Goal: Contribute content

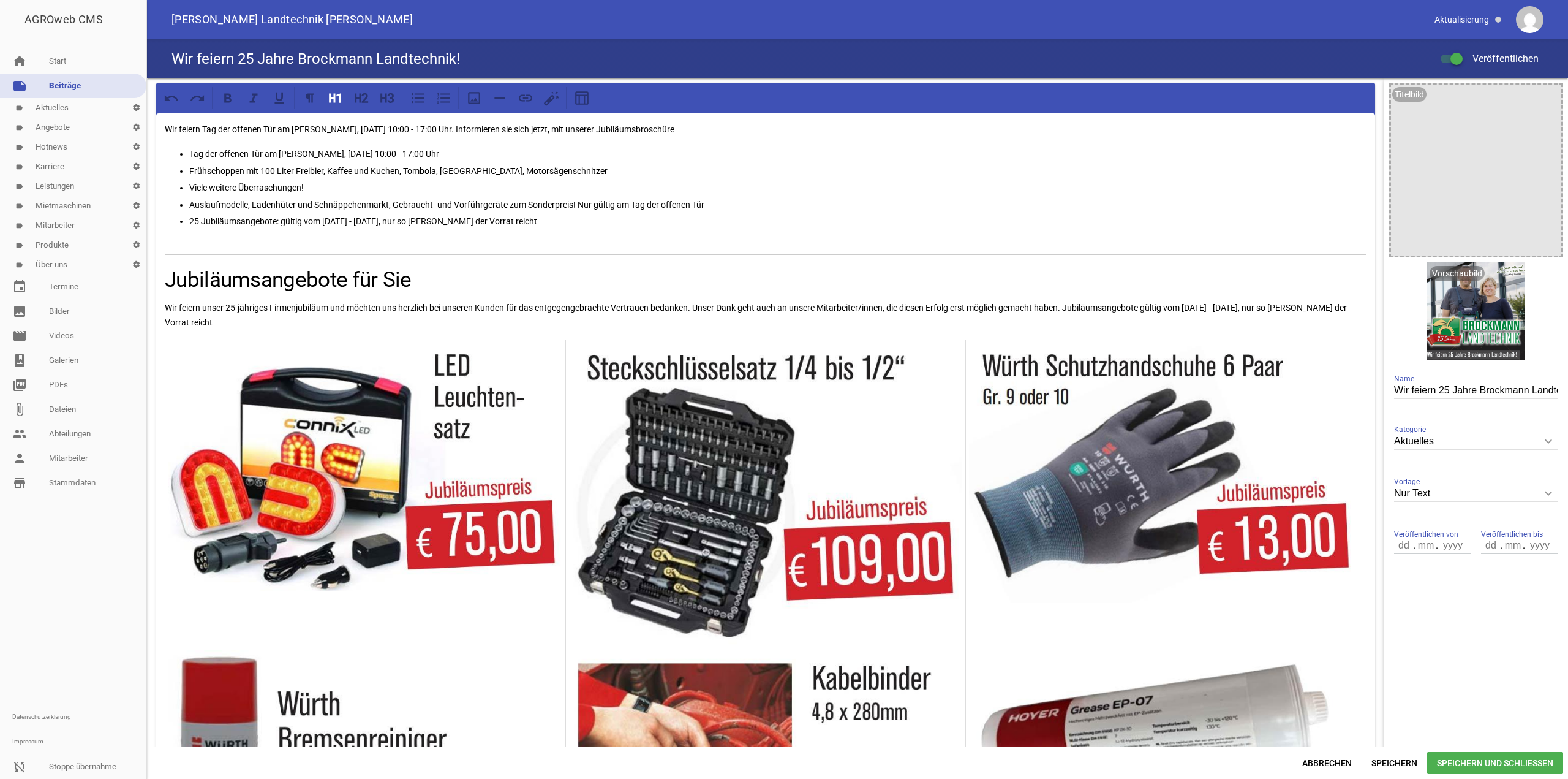
click at [318, 300] on p "Wir feiern unser 25-jähriges Firmenjubiläum und möchten uns herzlich bei unsere…" at bounding box center [765, 315] width 1201 height 29
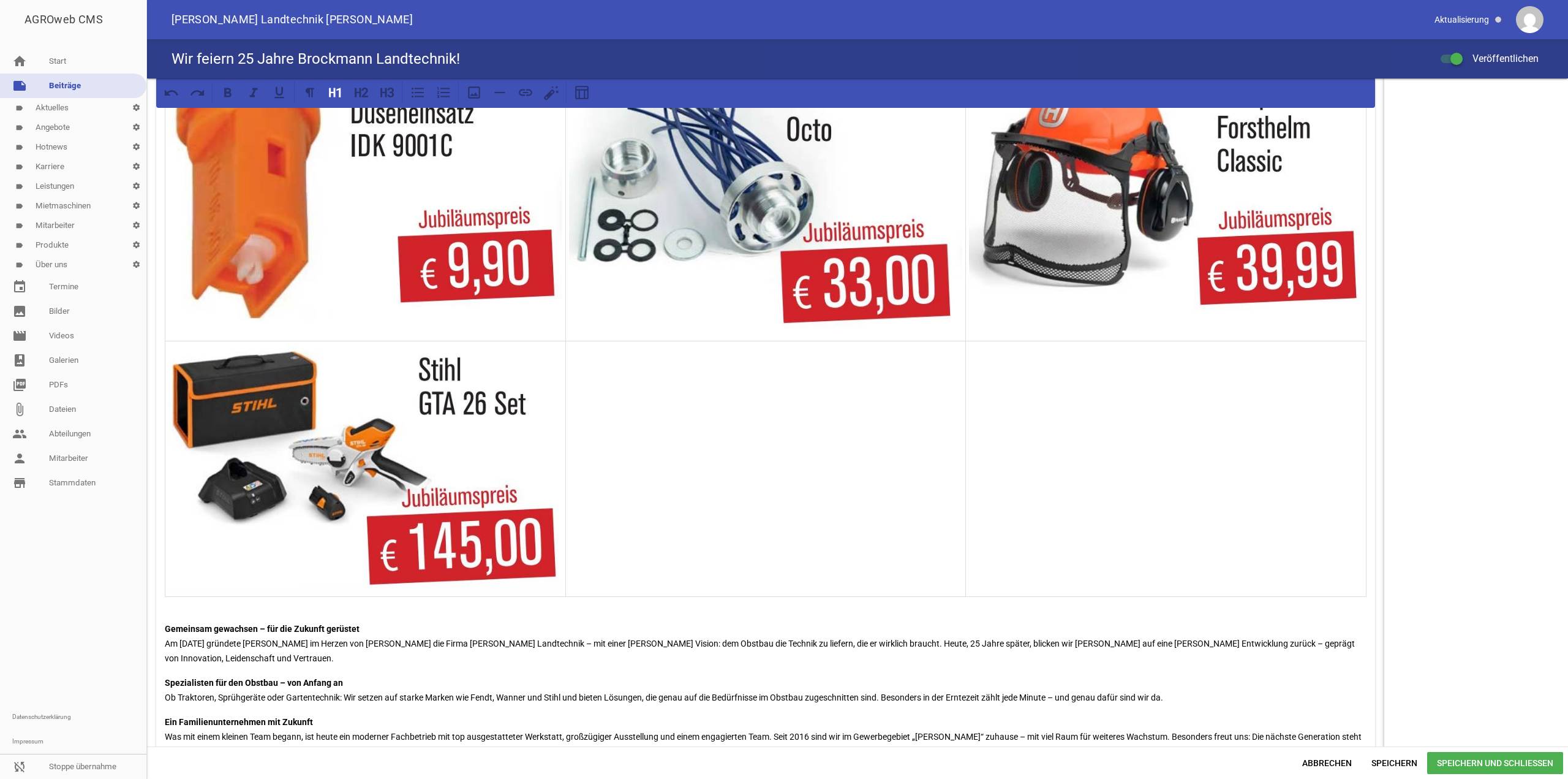
scroll to position [2022, 0]
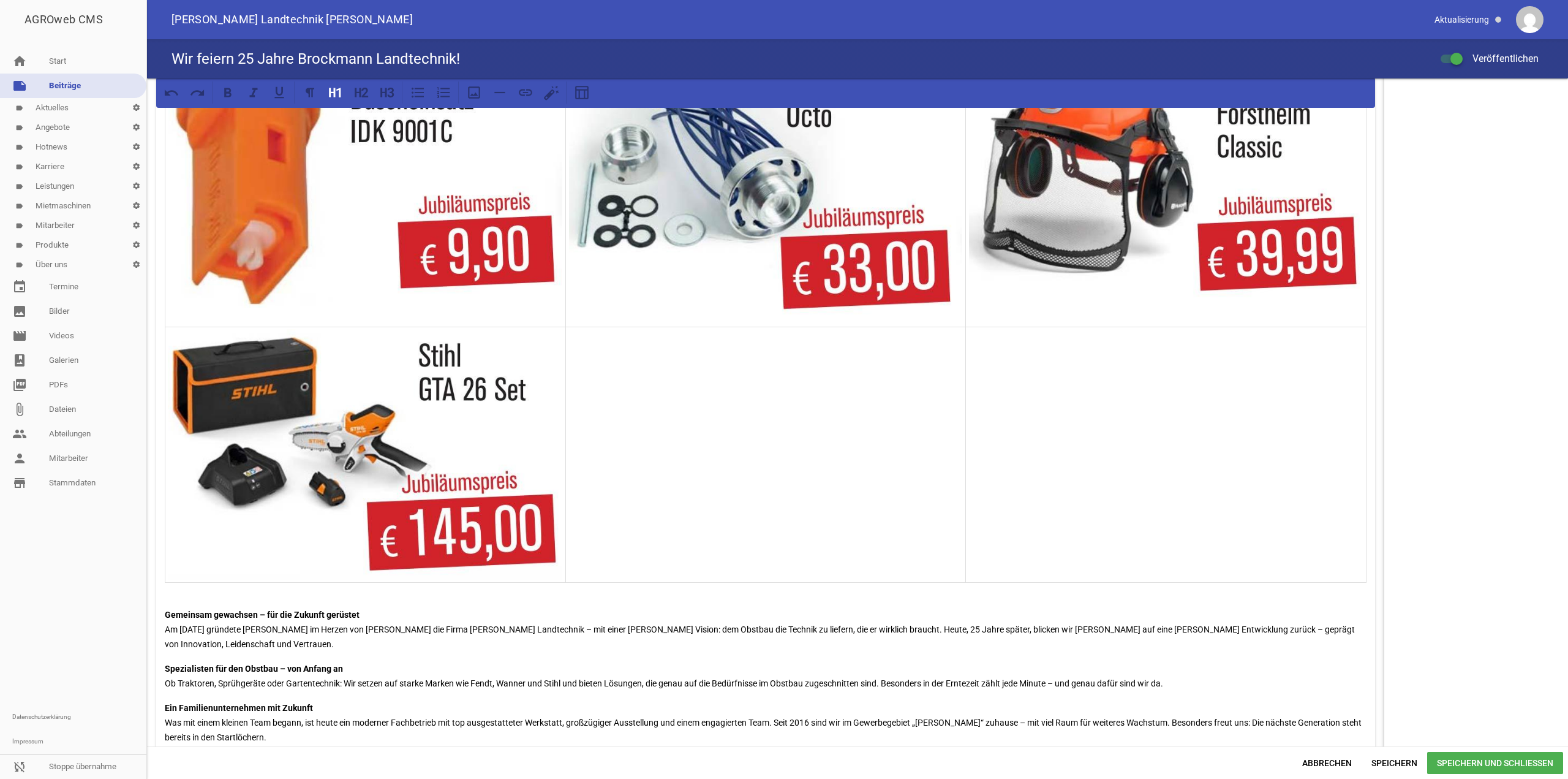
drag, startPoint x: 162, startPoint y: 264, endPoint x: 1145, endPoint y: 514, distance: 1014.3
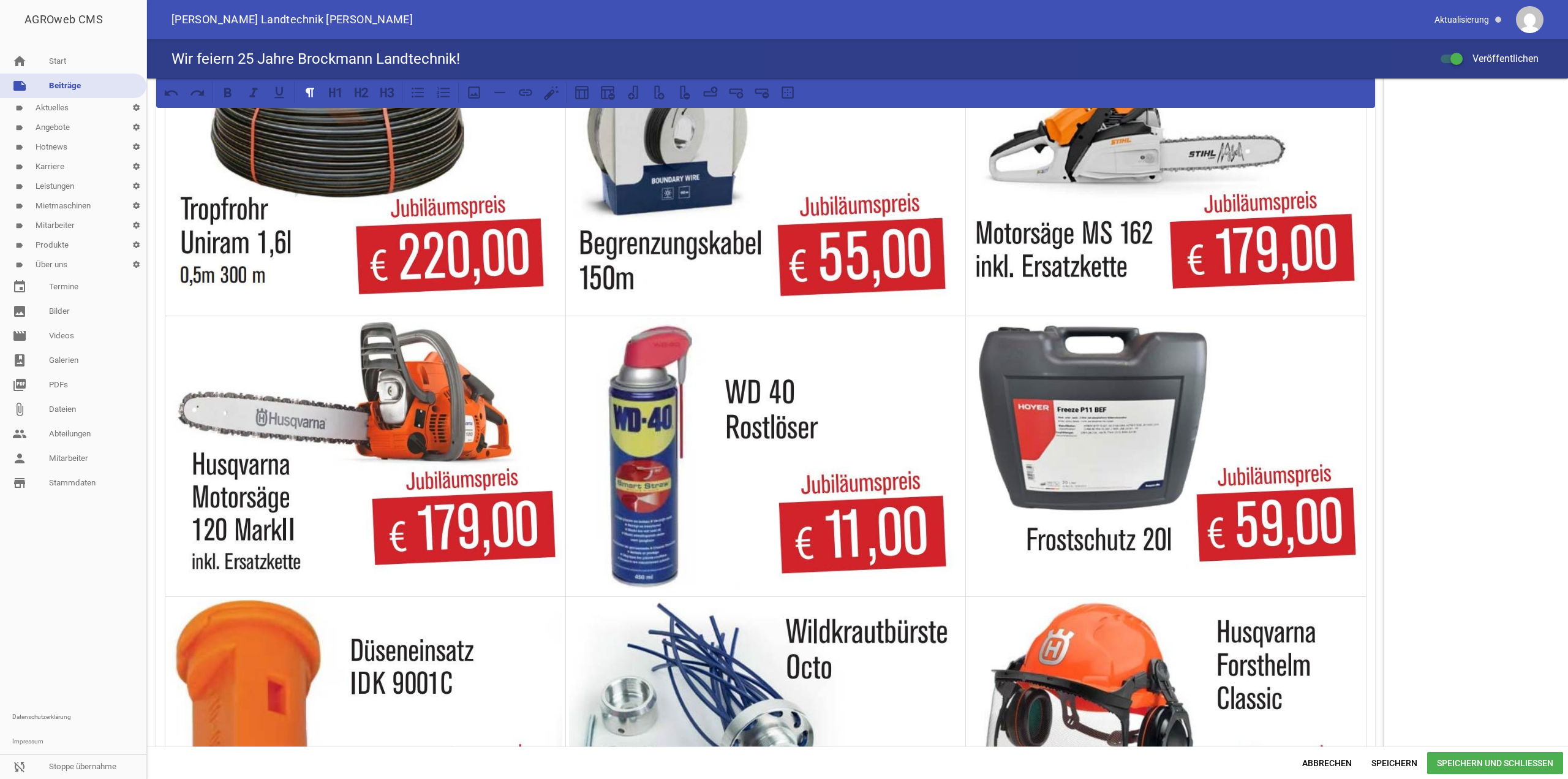
drag, startPoint x: 231, startPoint y: 584, endPoint x: 198, endPoint y: 350, distance: 236.3
click at [197, 351] on div "Wir feiern Tag der offenen Tür am [PERSON_NAME], [DATE] 10:00 - 17:00 Uhr. Info…" at bounding box center [765, 64] width 1218 height 2843
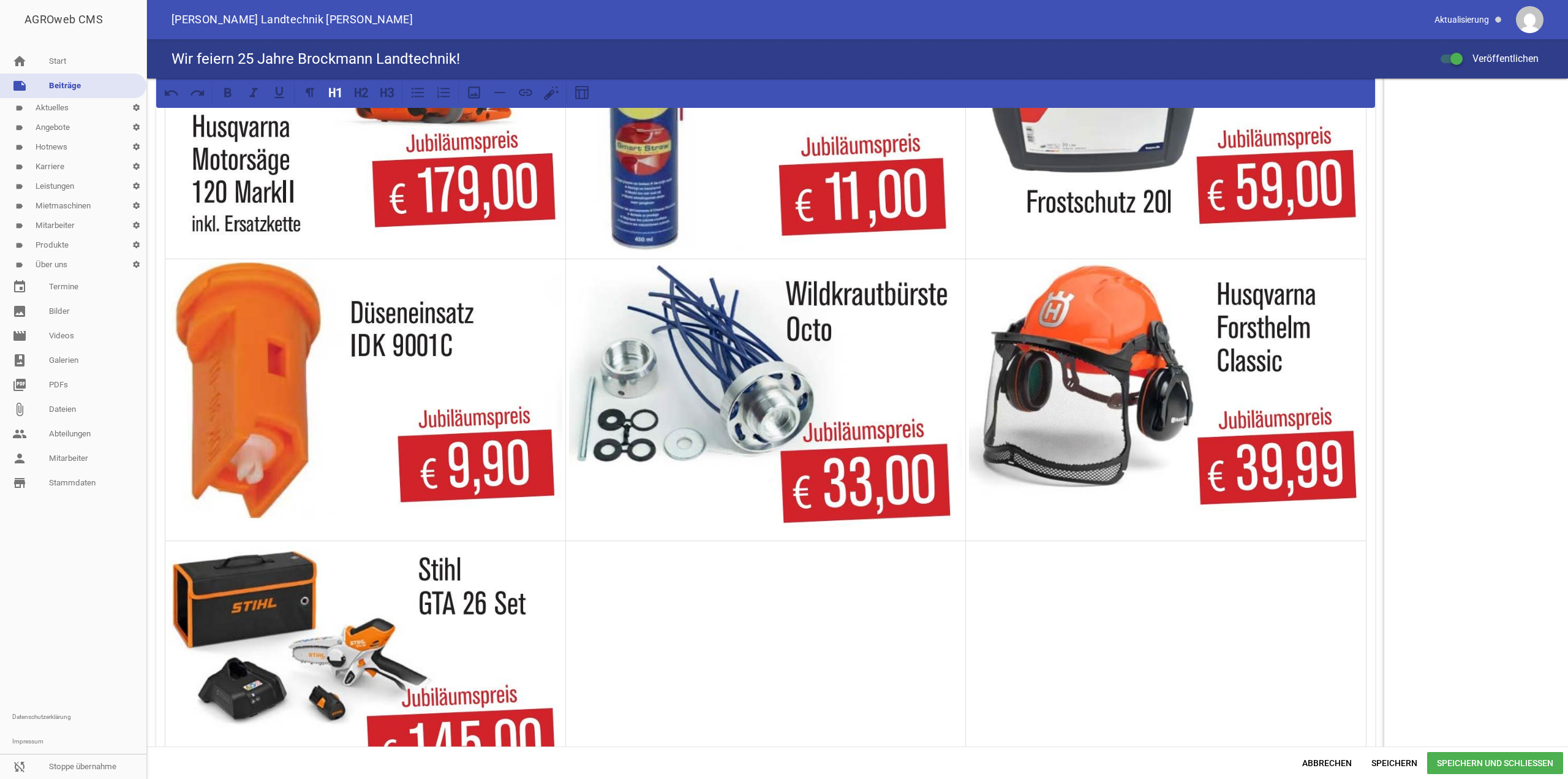
scroll to position [2145, 0]
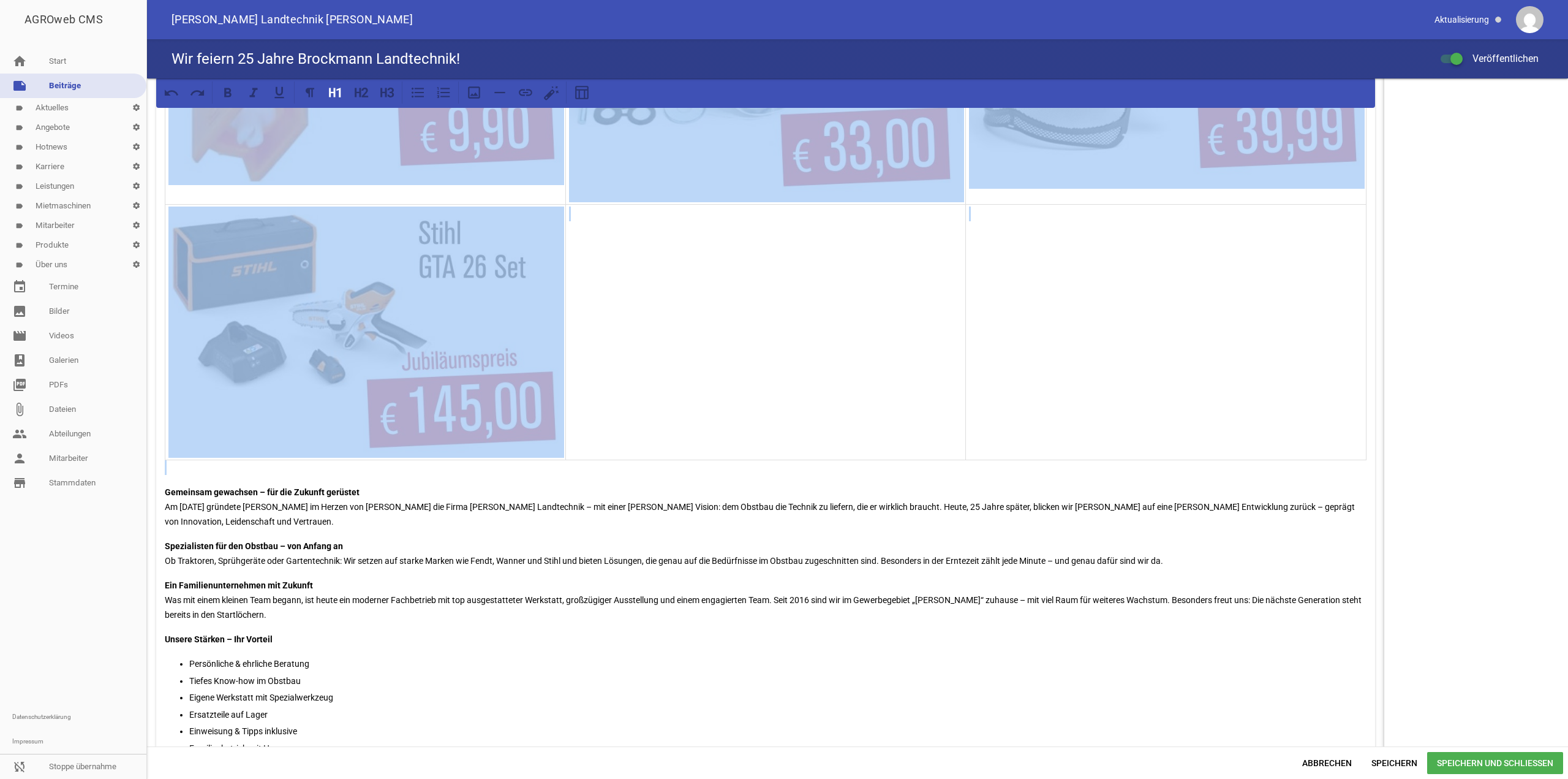
drag, startPoint x: 169, startPoint y: 276, endPoint x: 610, endPoint y: 457, distance: 476.7
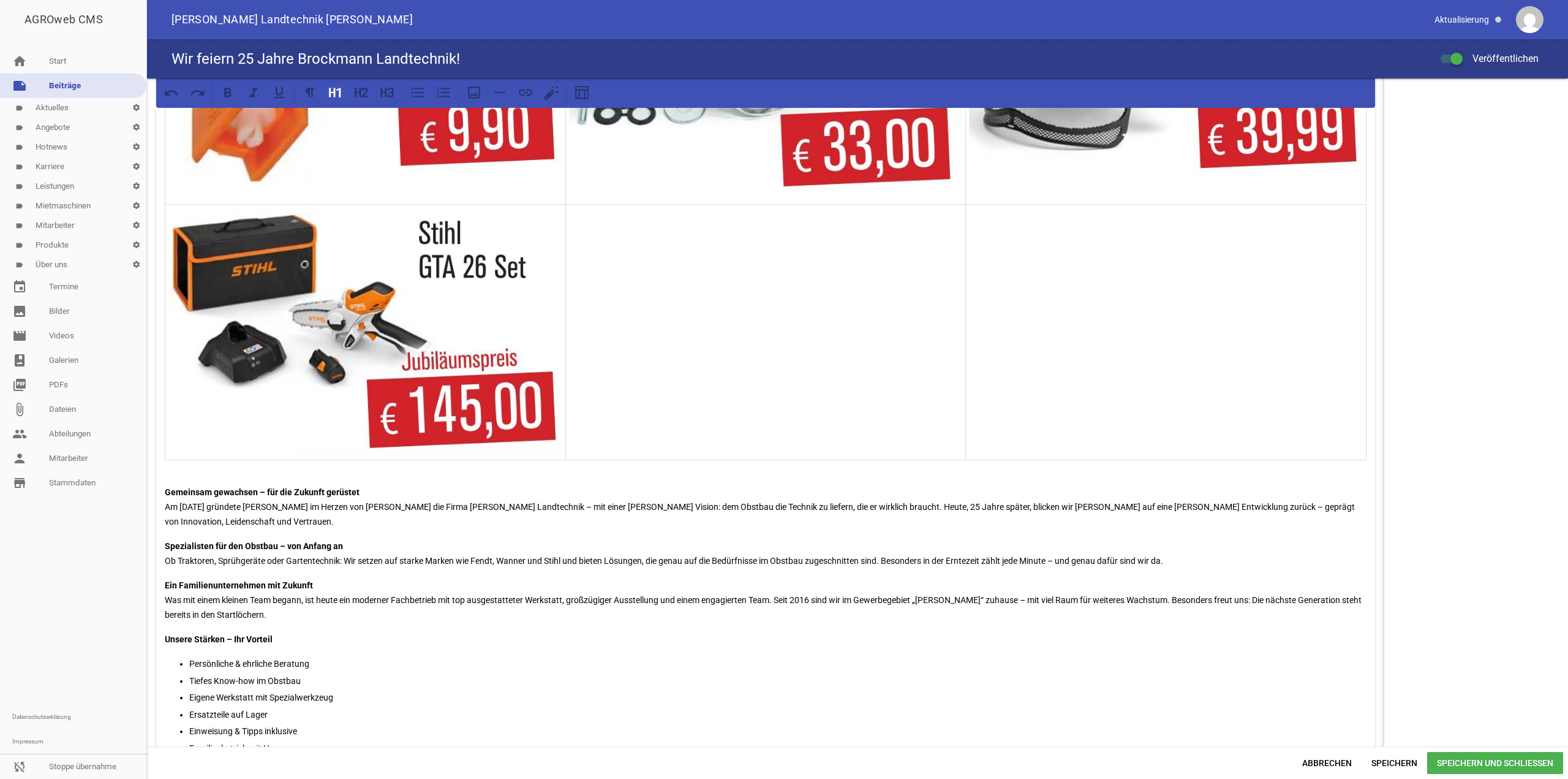
scroll to position [0, 0]
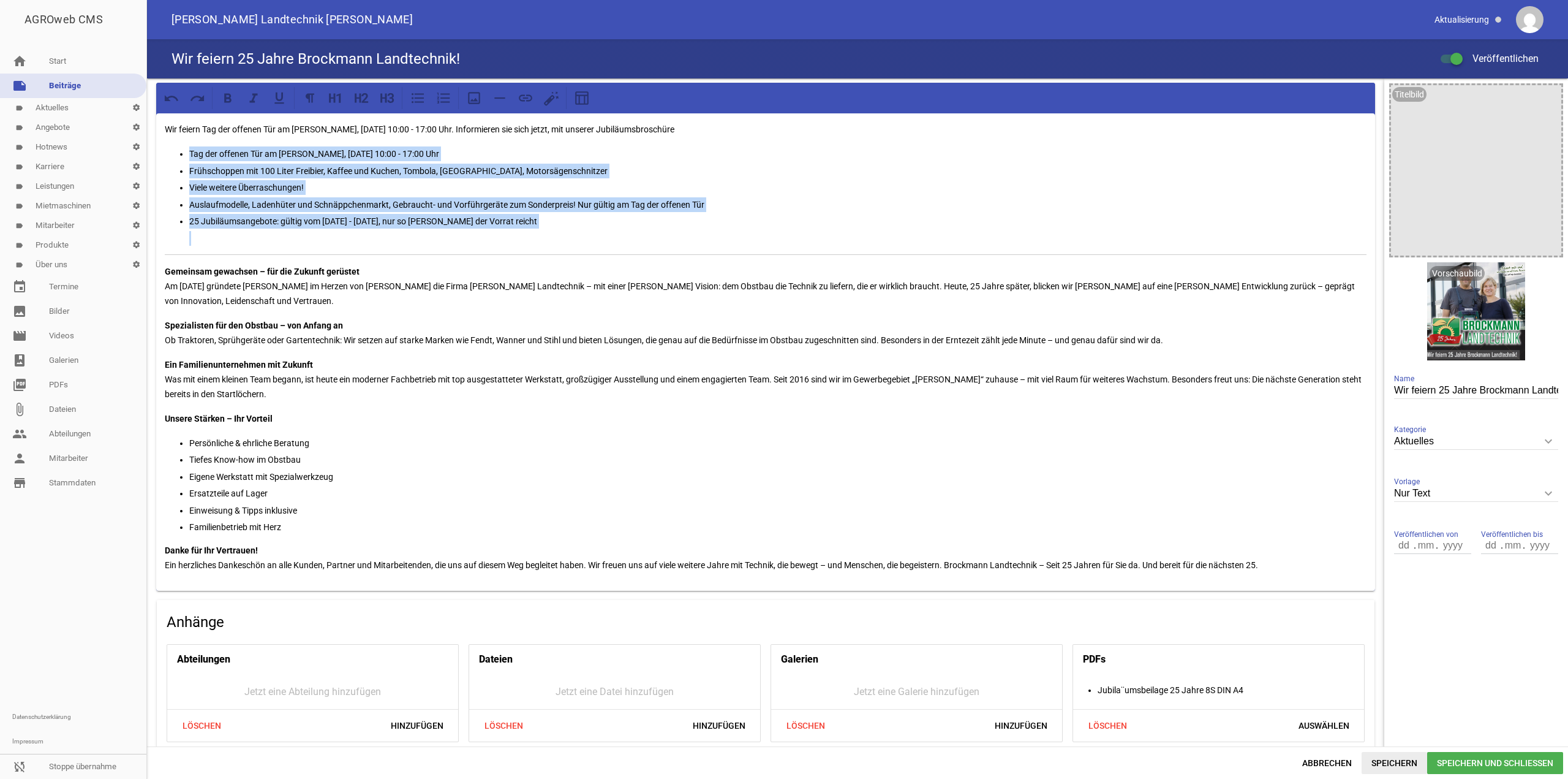
click at [1400, 761] on span "Speichern" at bounding box center [1394, 763] width 66 height 22
click at [69, 317] on link "image Bilder" at bounding box center [73, 311] width 147 height 24
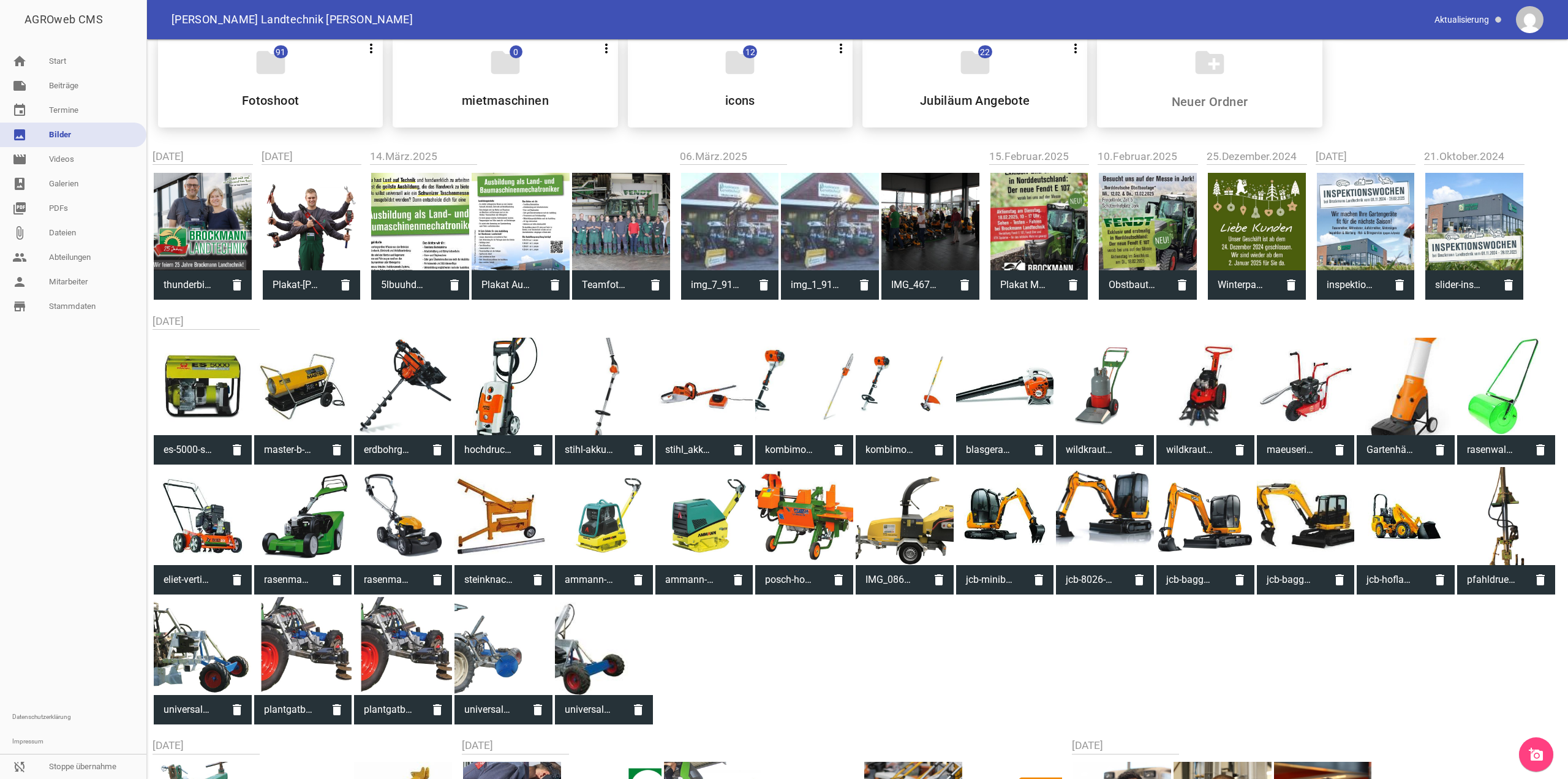
scroll to position [84, 0]
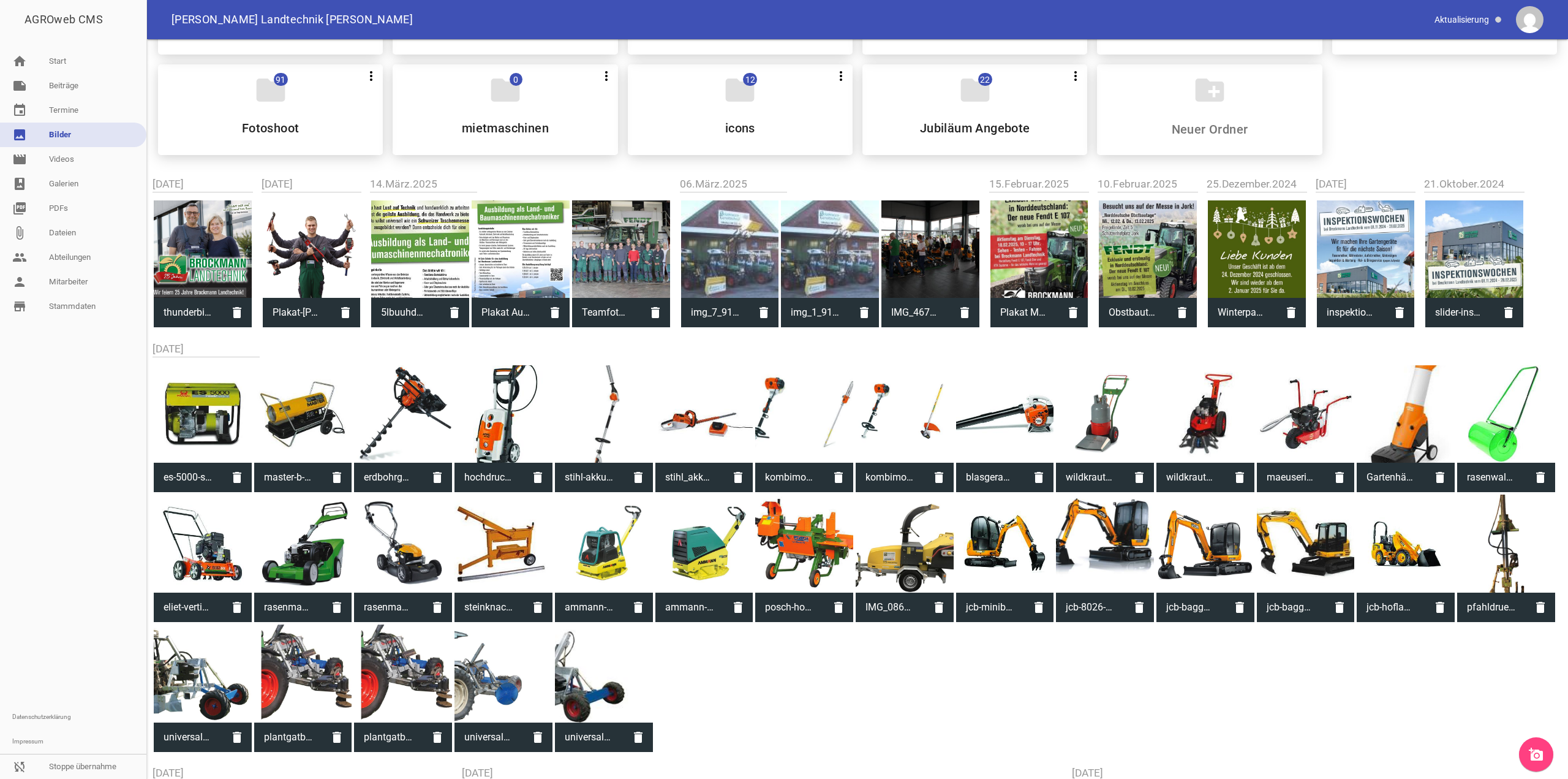
click at [627, 268] on div at bounding box center [621, 249] width 98 height 98
type input "Teamfoto neu.jpg"
type input "2000"
type input "3000"
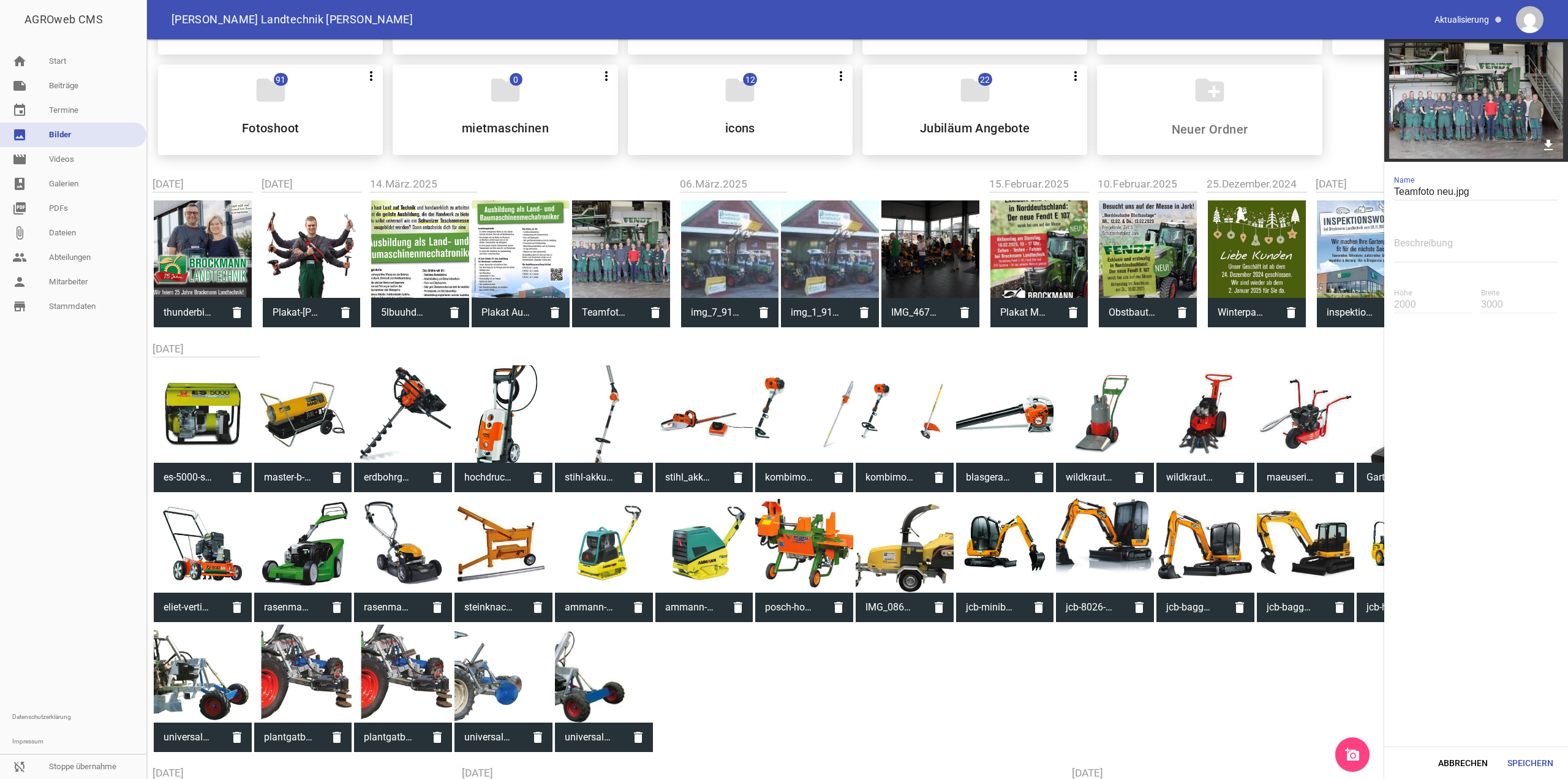
click at [1428, 108] on img at bounding box center [1475, 100] width 183 height 122
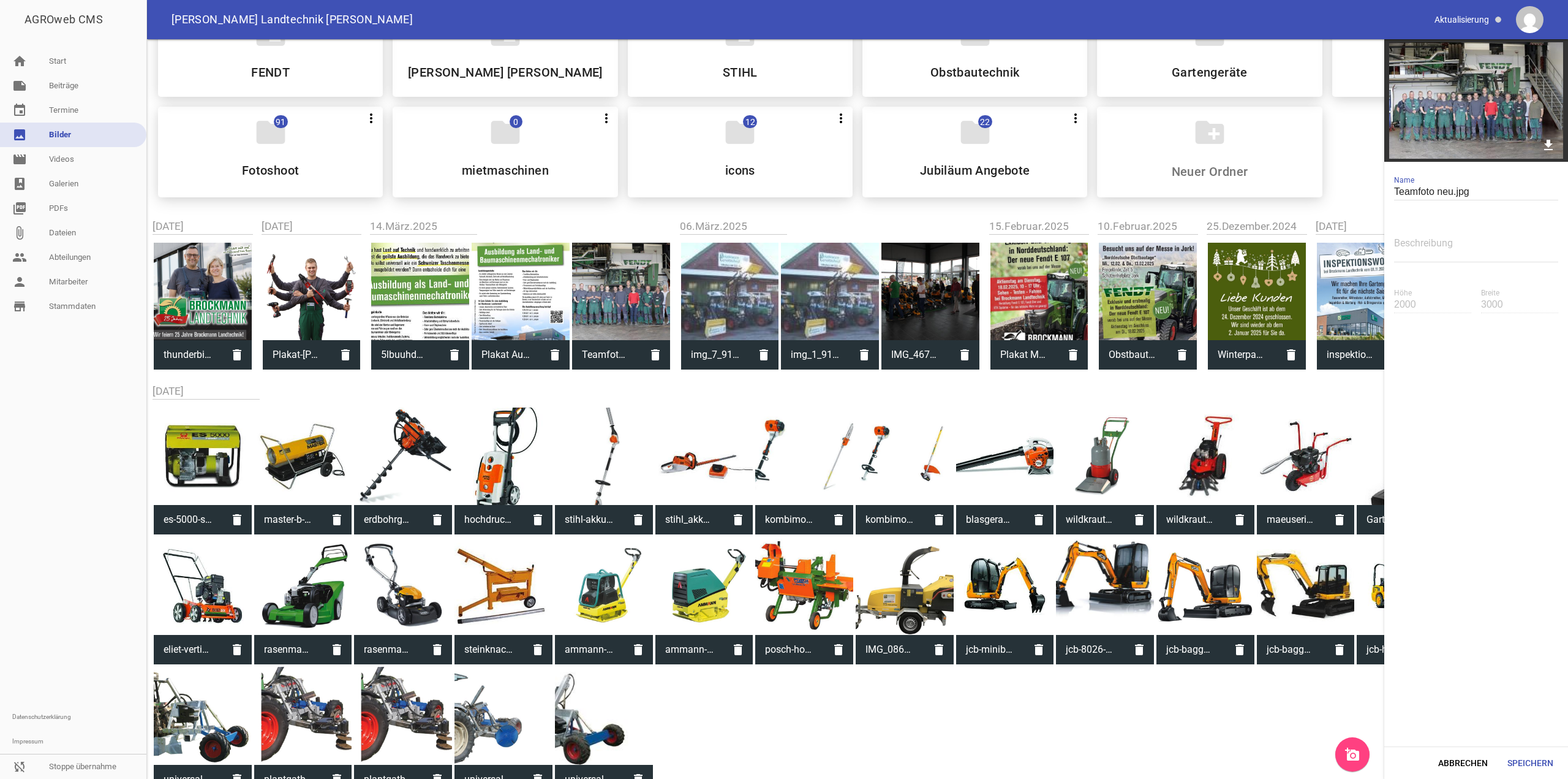
scroll to position [0, 0]
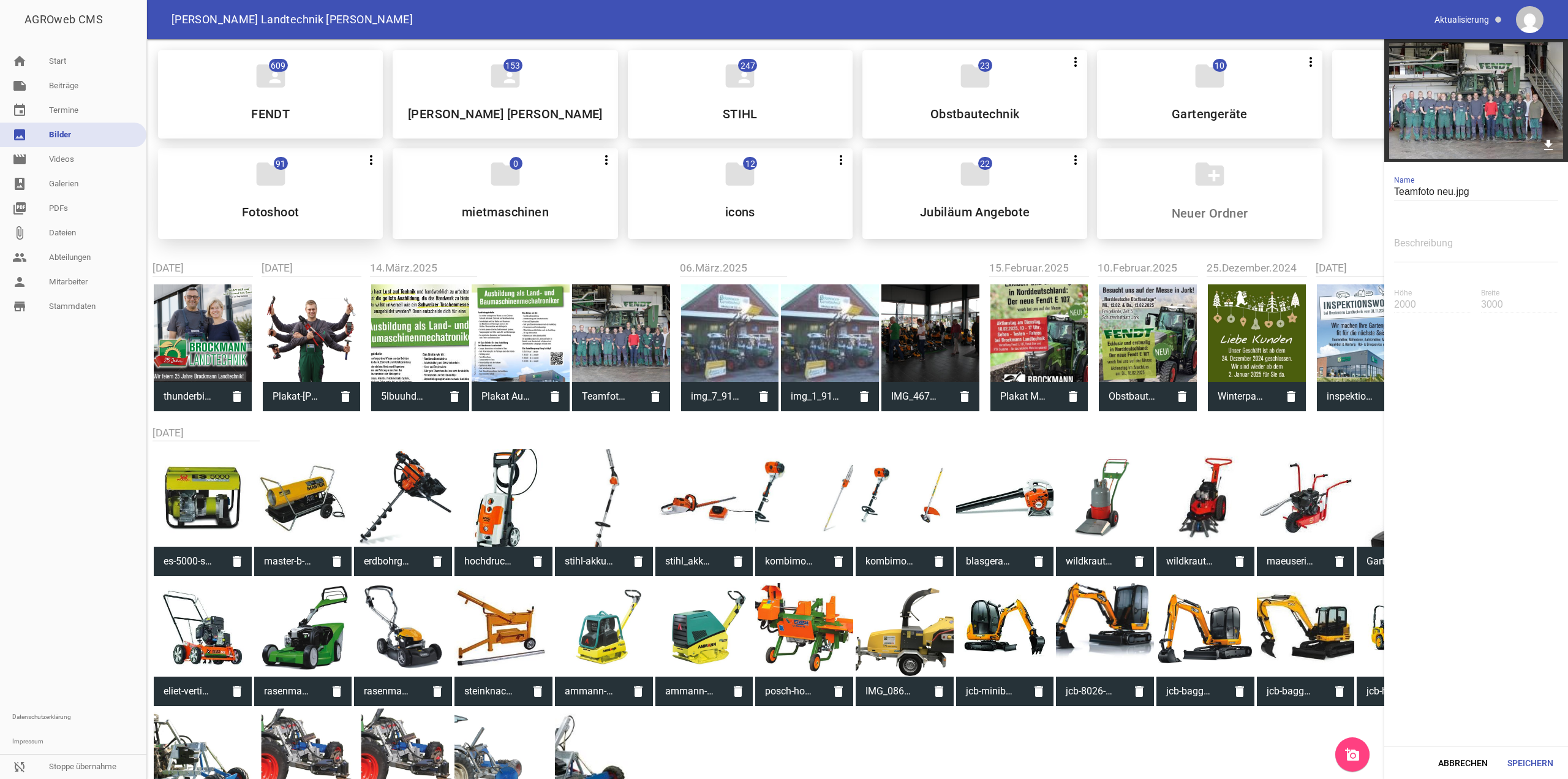
click at [270, 161] on icon "folder" at bounding box center [270, 174] width 34 height 35
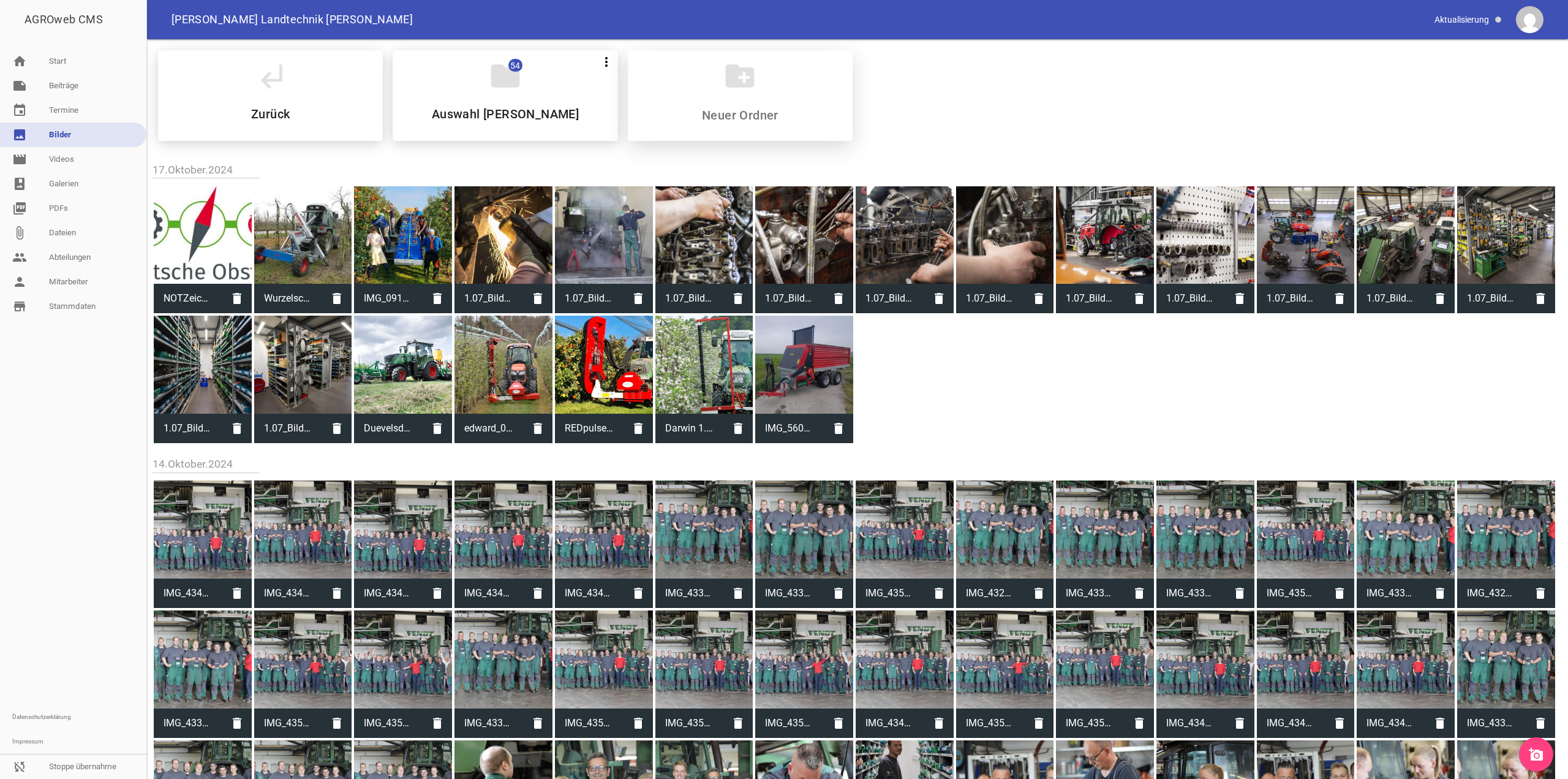
click at [521, 75] on div "folder 54 more_vert Teilen Bearbeiten Löschen Auswahl [PERSON_NAME]" at bounding box center [505, 96] width 225 height 91
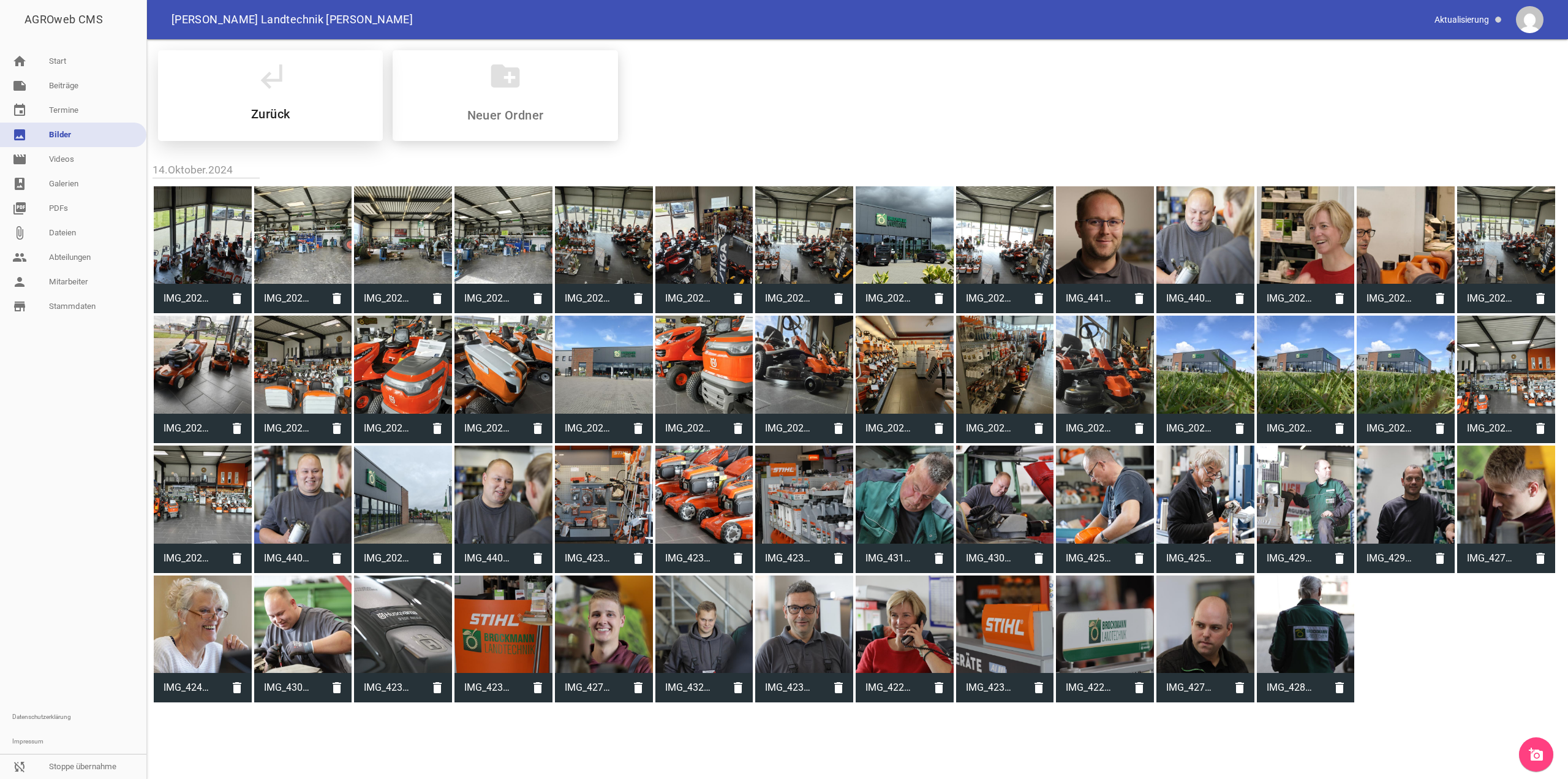
click at [327, 64] on div "subdirectory_arrow_left Zurück" at bounding box center [270, 96] width 225 height 91
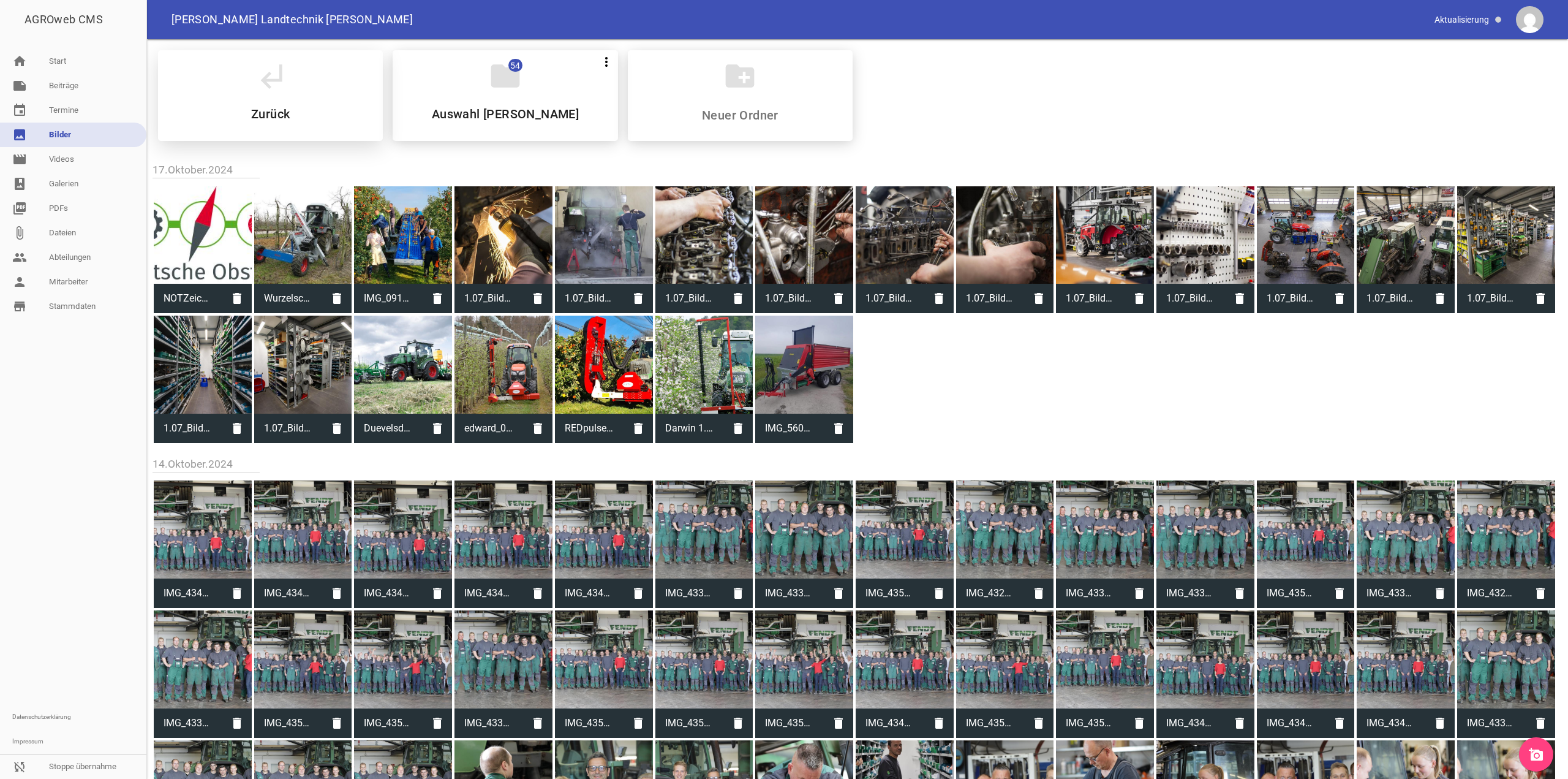
click at [327, 64] on div "subdirectory_arrow_left Zurück" at bounding box center [270, 96] width 225 height 91
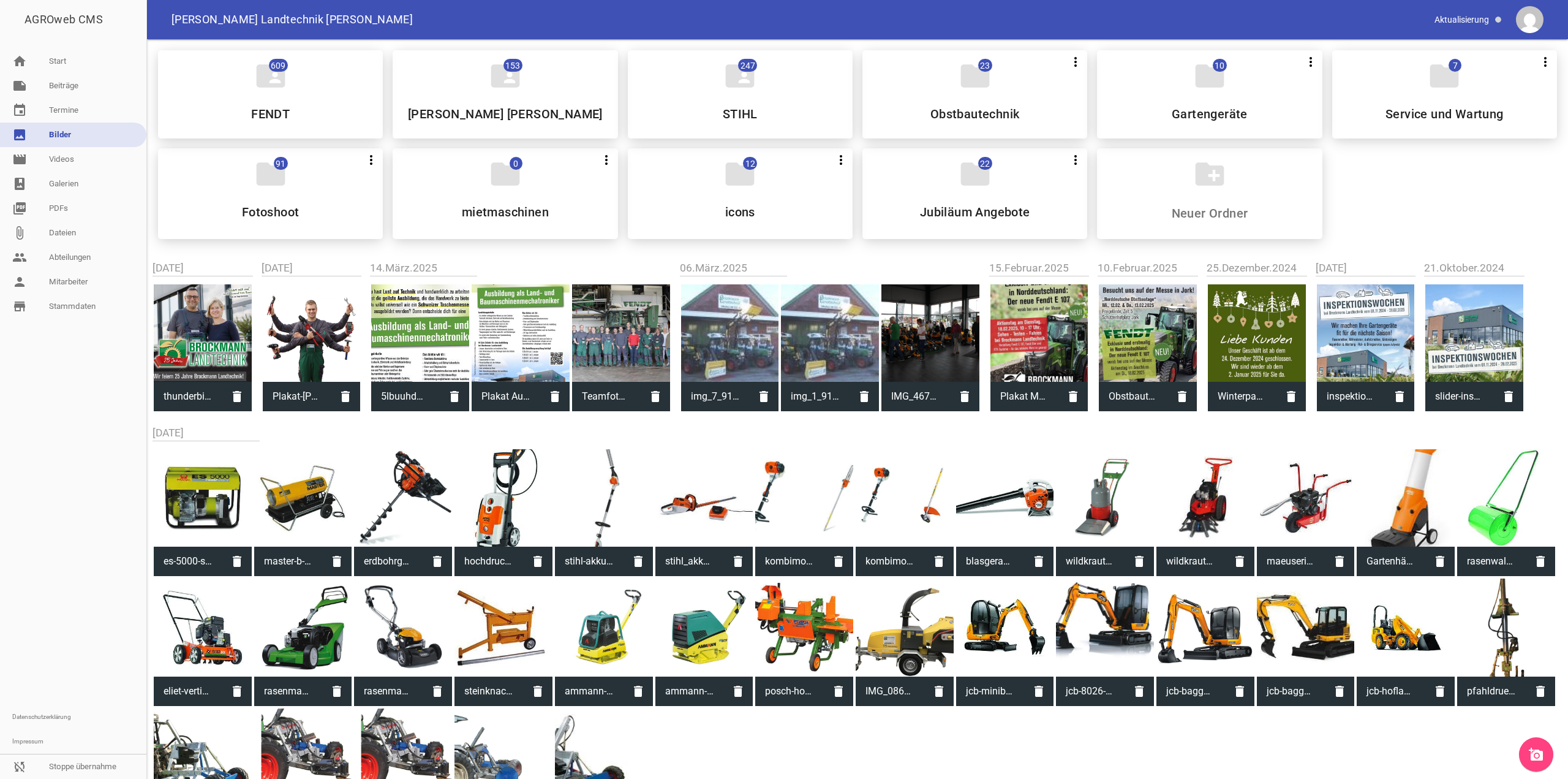
click at [1403, 100] on div "folder 7 more_vert Teilen Bearbeiten Löschen Service und Wartung" at bounding box center [1444, 94] width 225 height 88
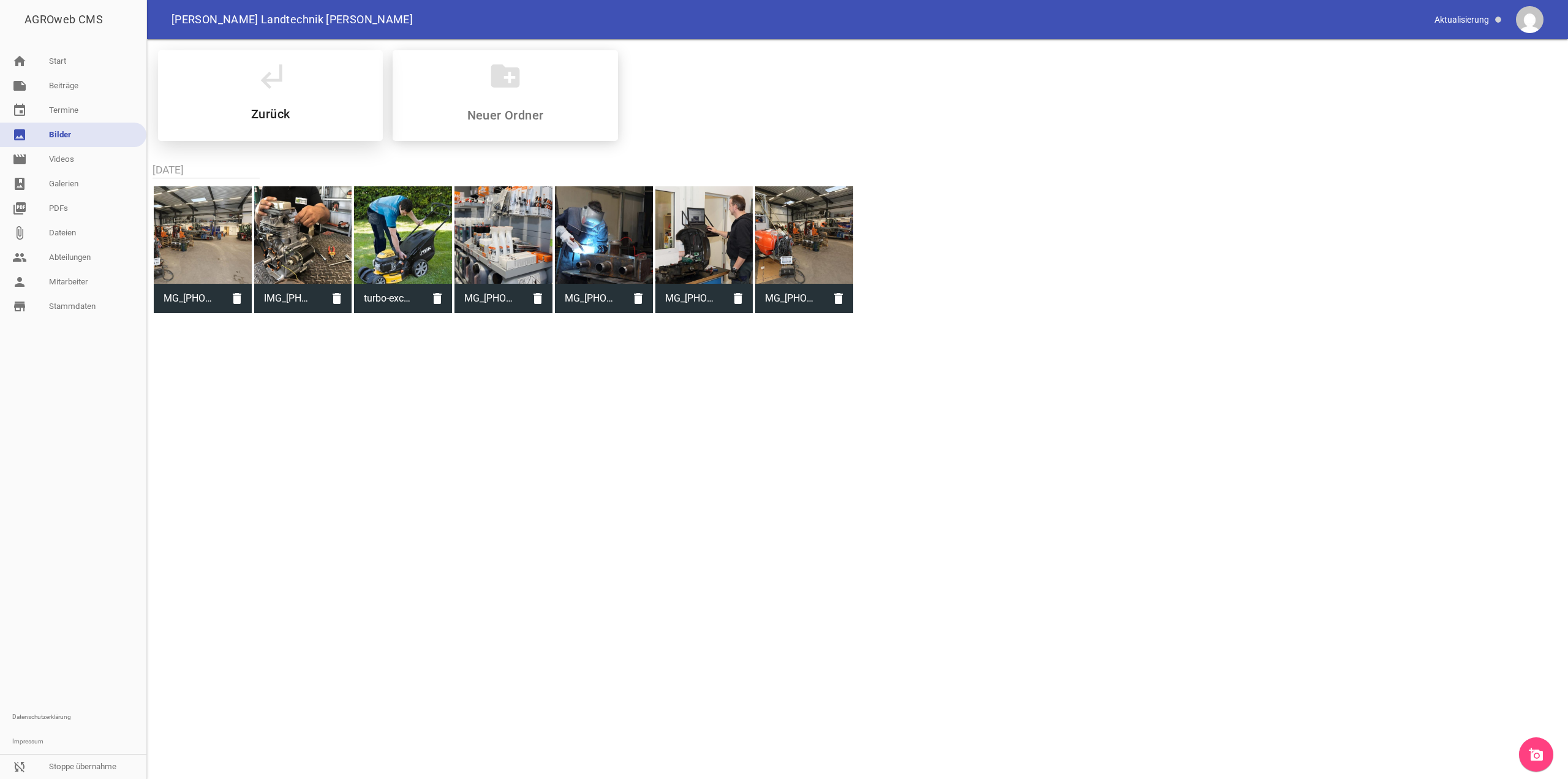
click at [169, 86] on div "subdirectory_arrow_left Zurück" at bounding box center [270, 96] width 225 height 91
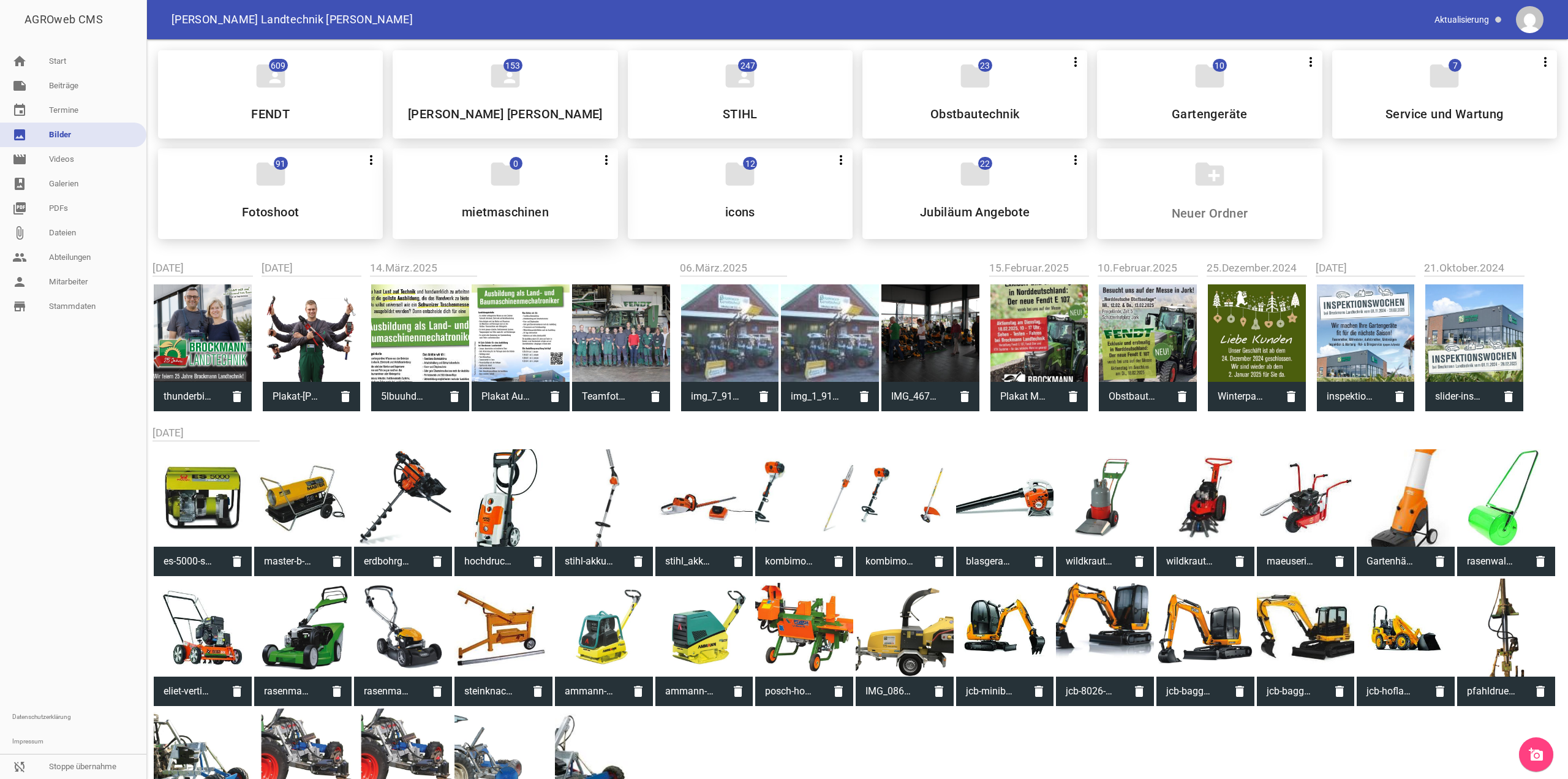
click at [555, 172] on div "folder 0 more_vert Teilen Bearbeiten Löschen mietmaschinen" at bounding box center [505, 194] width 225 height 91
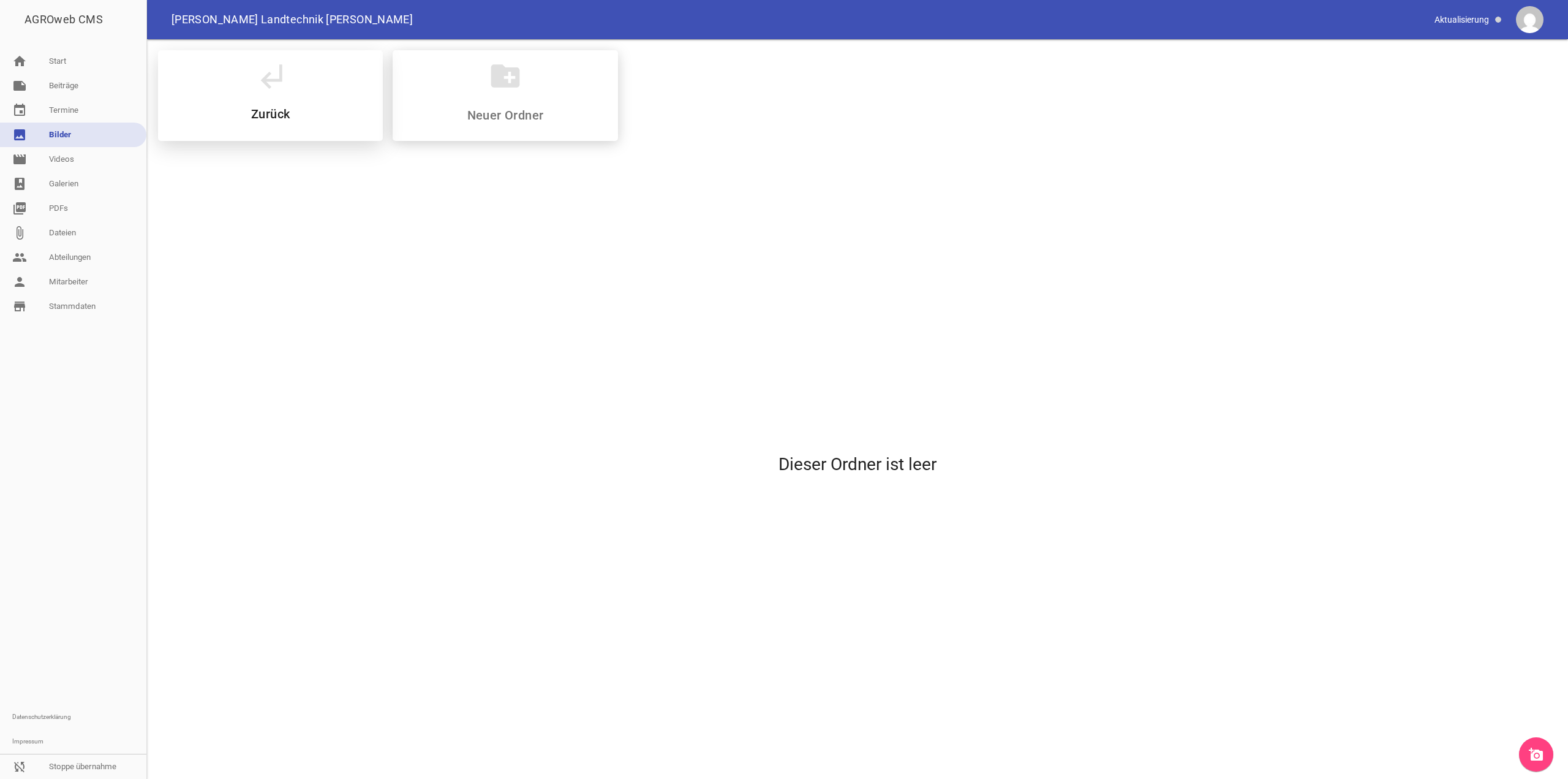
click at [339, 101] on div "subdirectory_arrow_left Zurück" at bounding box center [270, 96] width 225 height 91
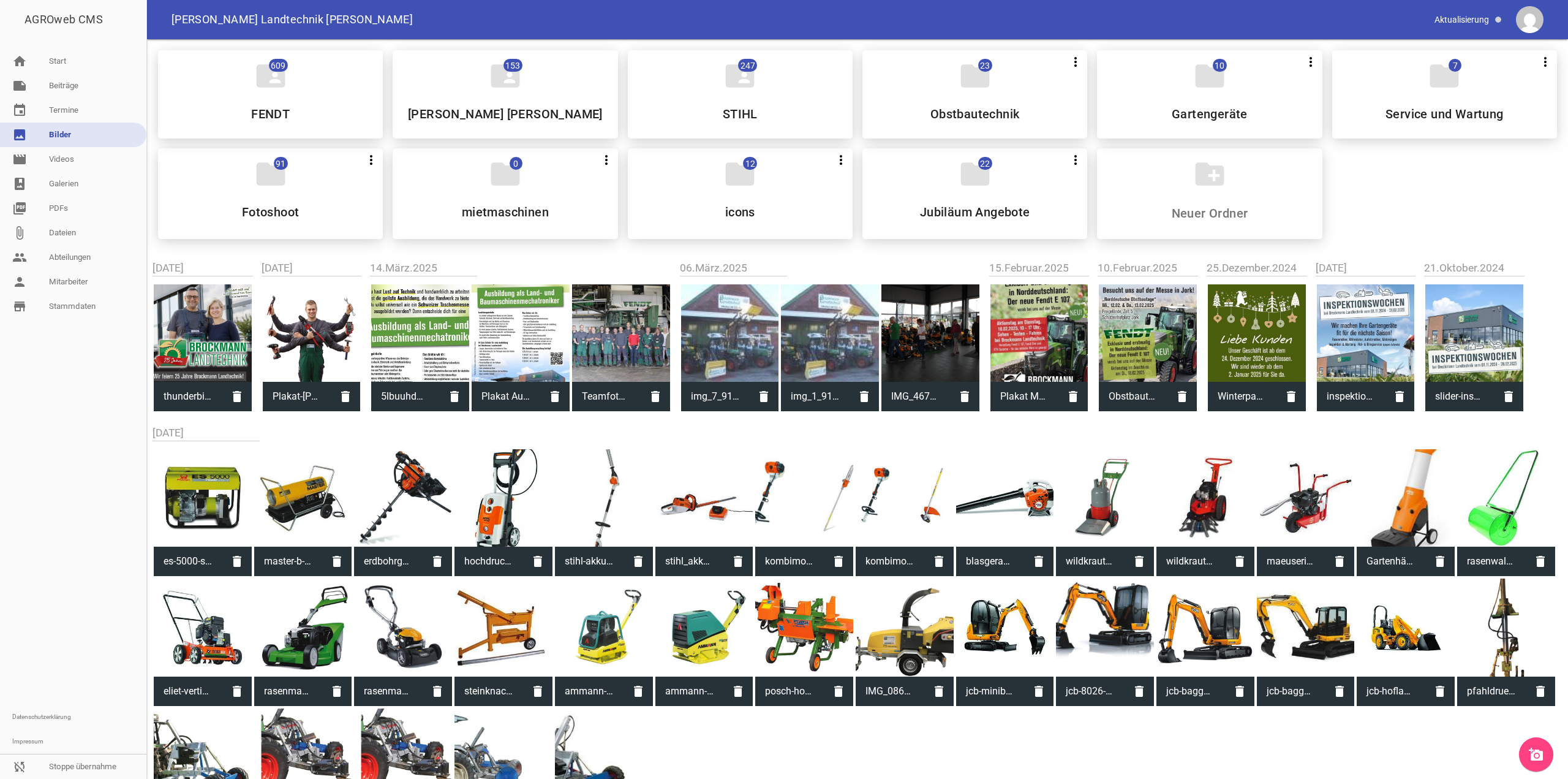
click at [136, 461] on div at bounding box center [73, 511] width 147 height 386
click at [952, 173] on div "folder 22 more_vert Teilen Bearbeiten Löschen Jubiläum Angebote" at bounding box center [975, 194] width 225 height 91
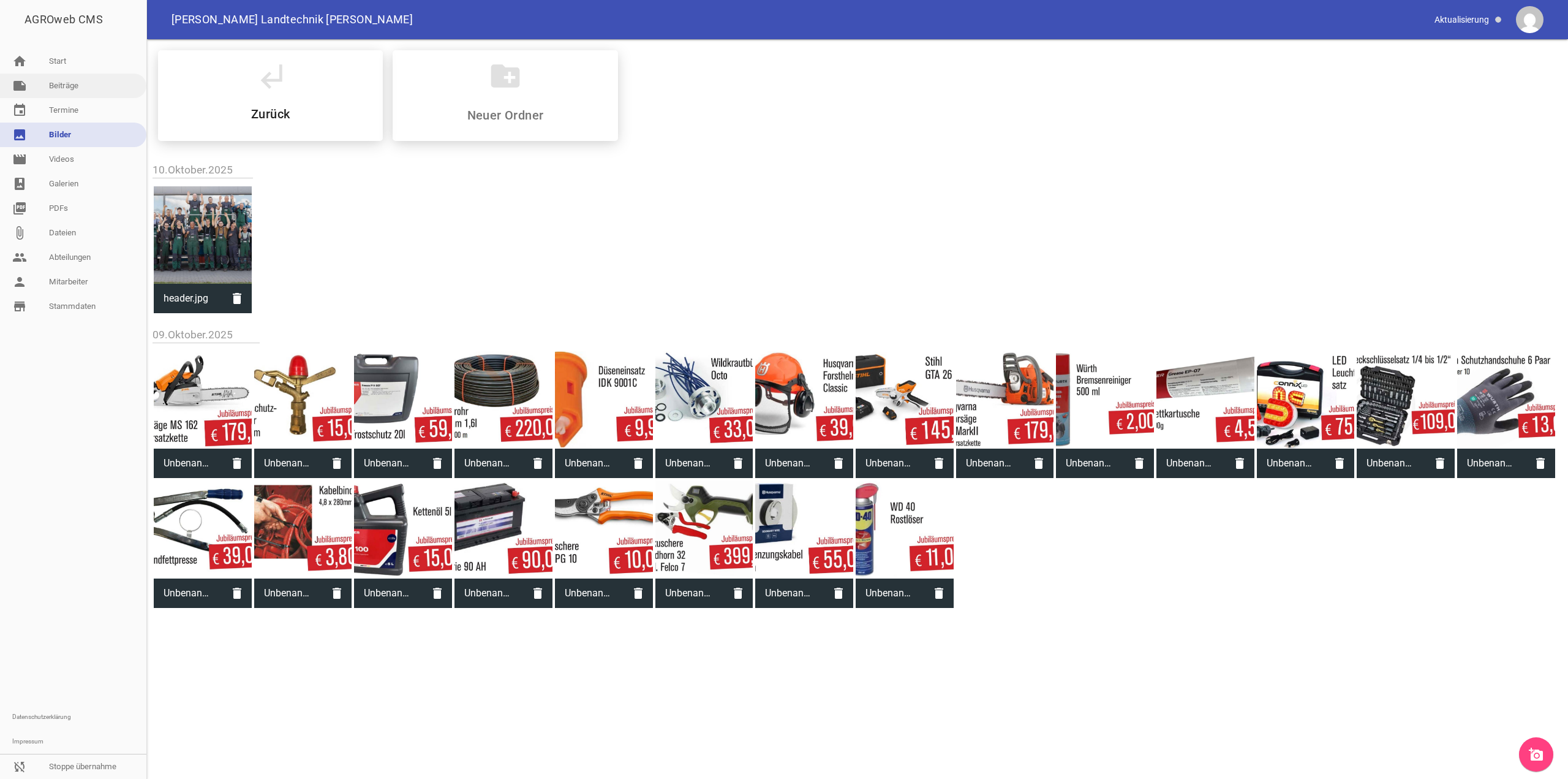
click at [38, 75] on link "note Beiträge" at bounding box center [73, 86] width 147 height 24
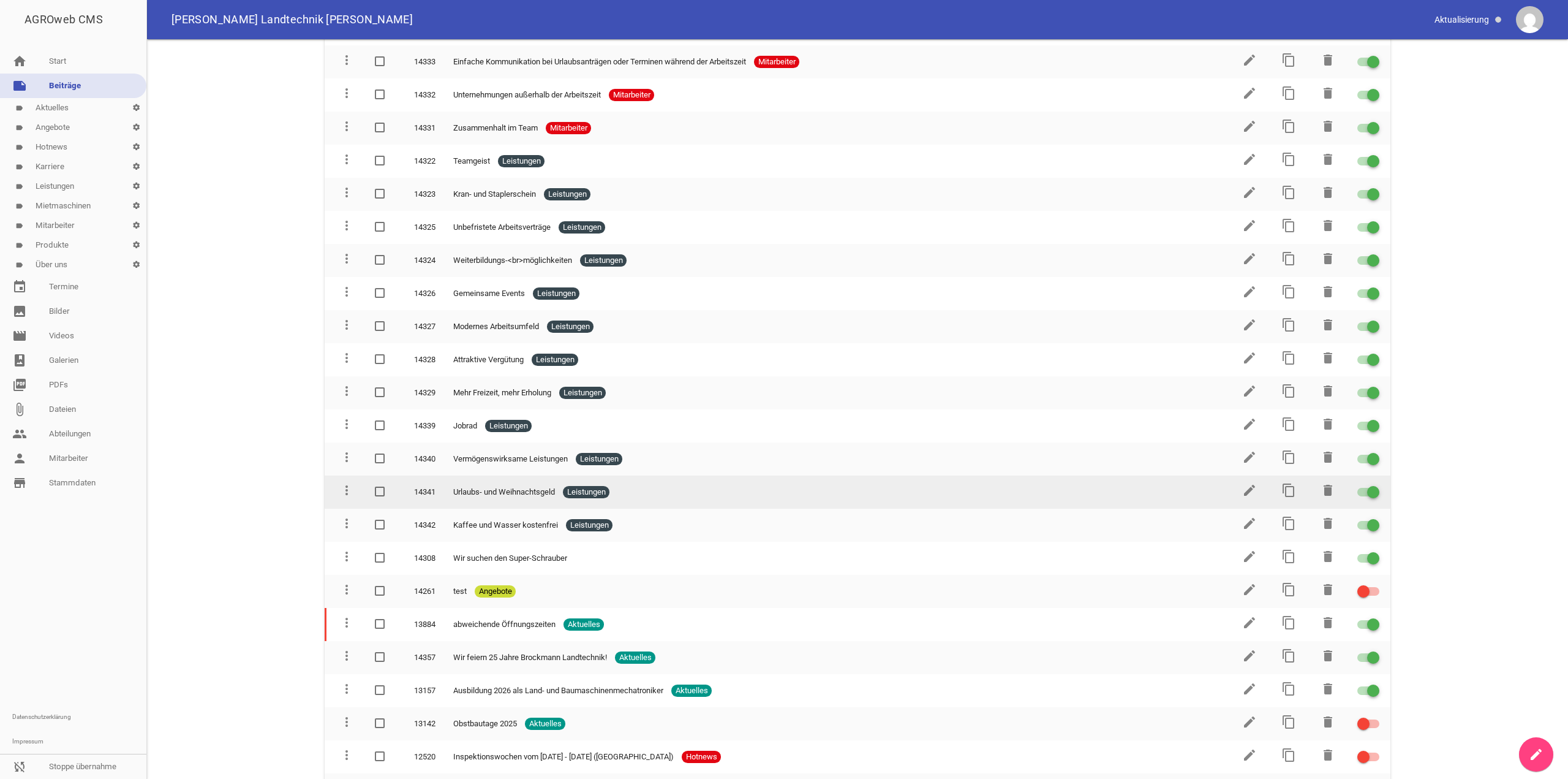
scroll to position [429, 0]
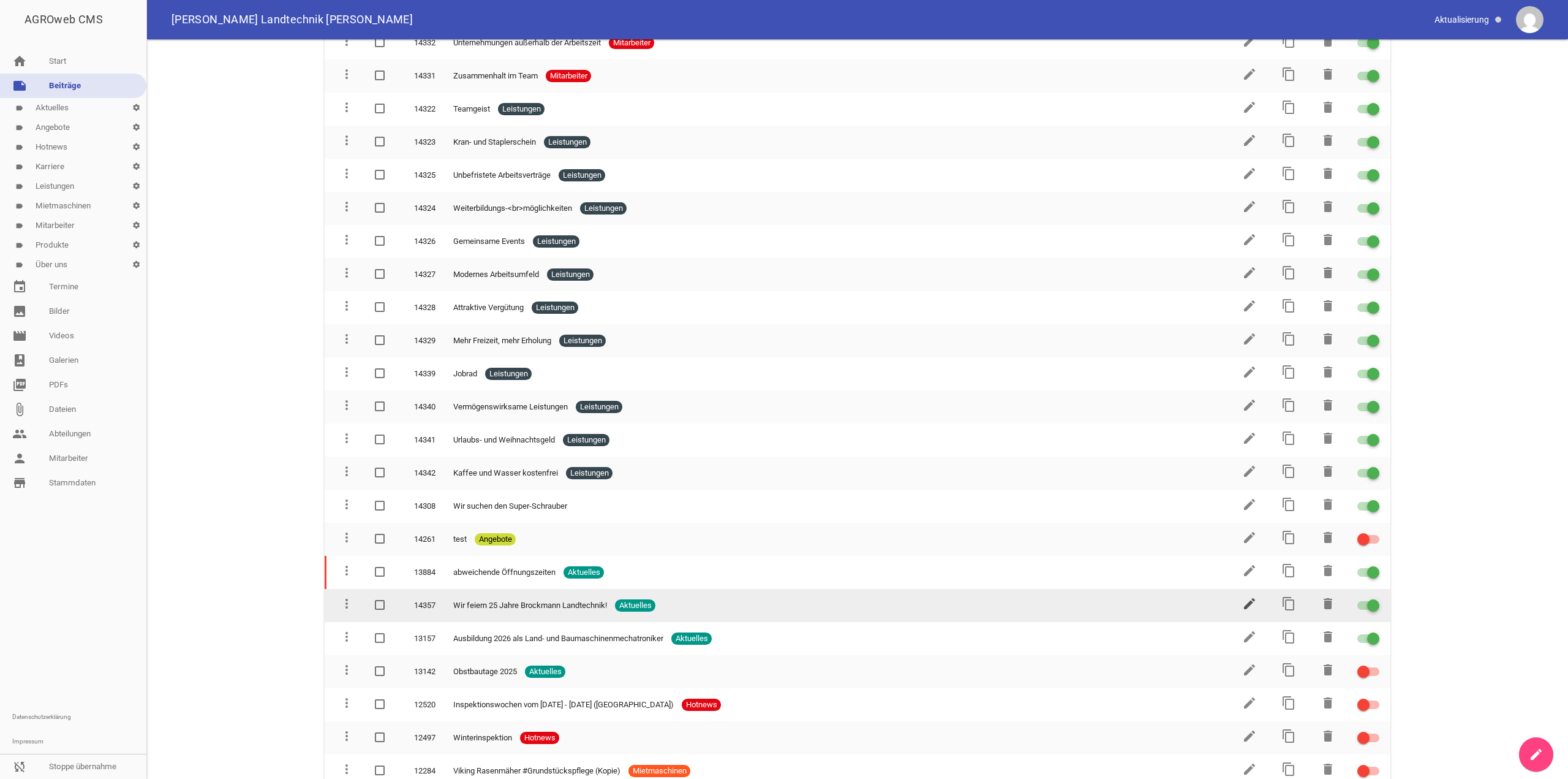
click at [1244, 606] on icon "edit" at bounding box center [1249, 603] width 15 height 15
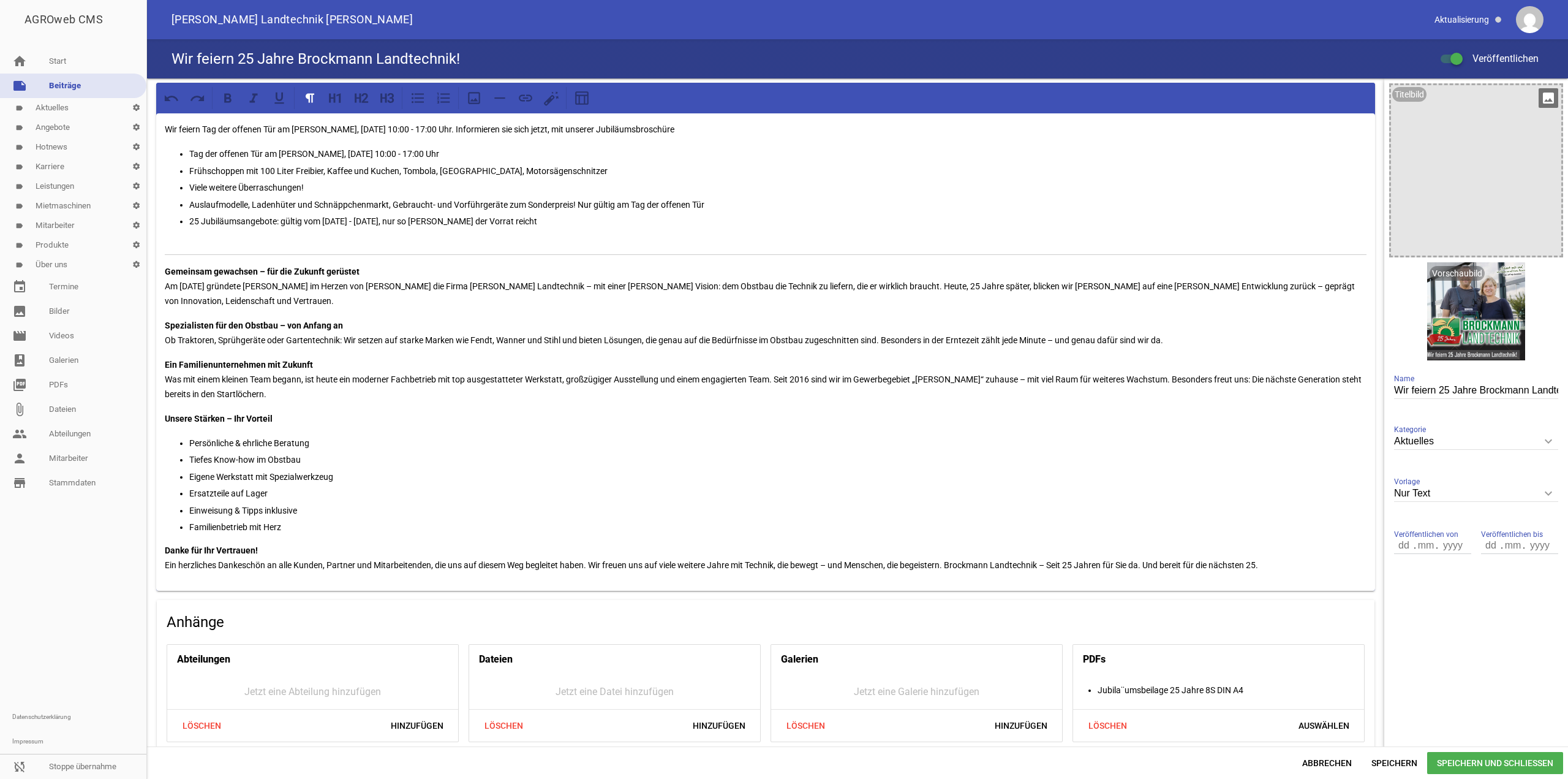
click at [1544, 97] on icon "image" at bounding box center [1548, 97] width 20 height 20
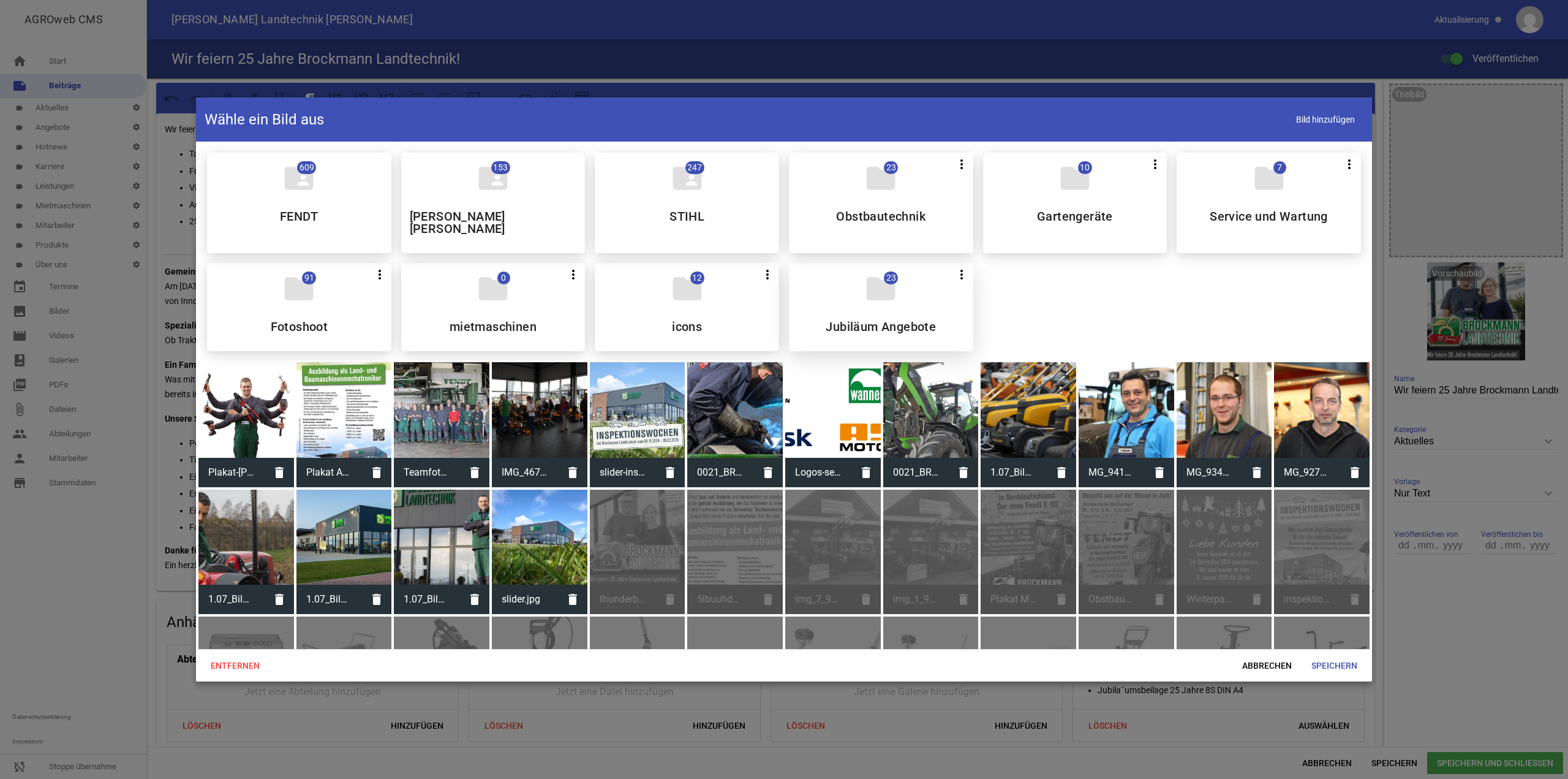
click at [877, 282] on icon "folder" at bounding box center [880, 289] width 34 height 35
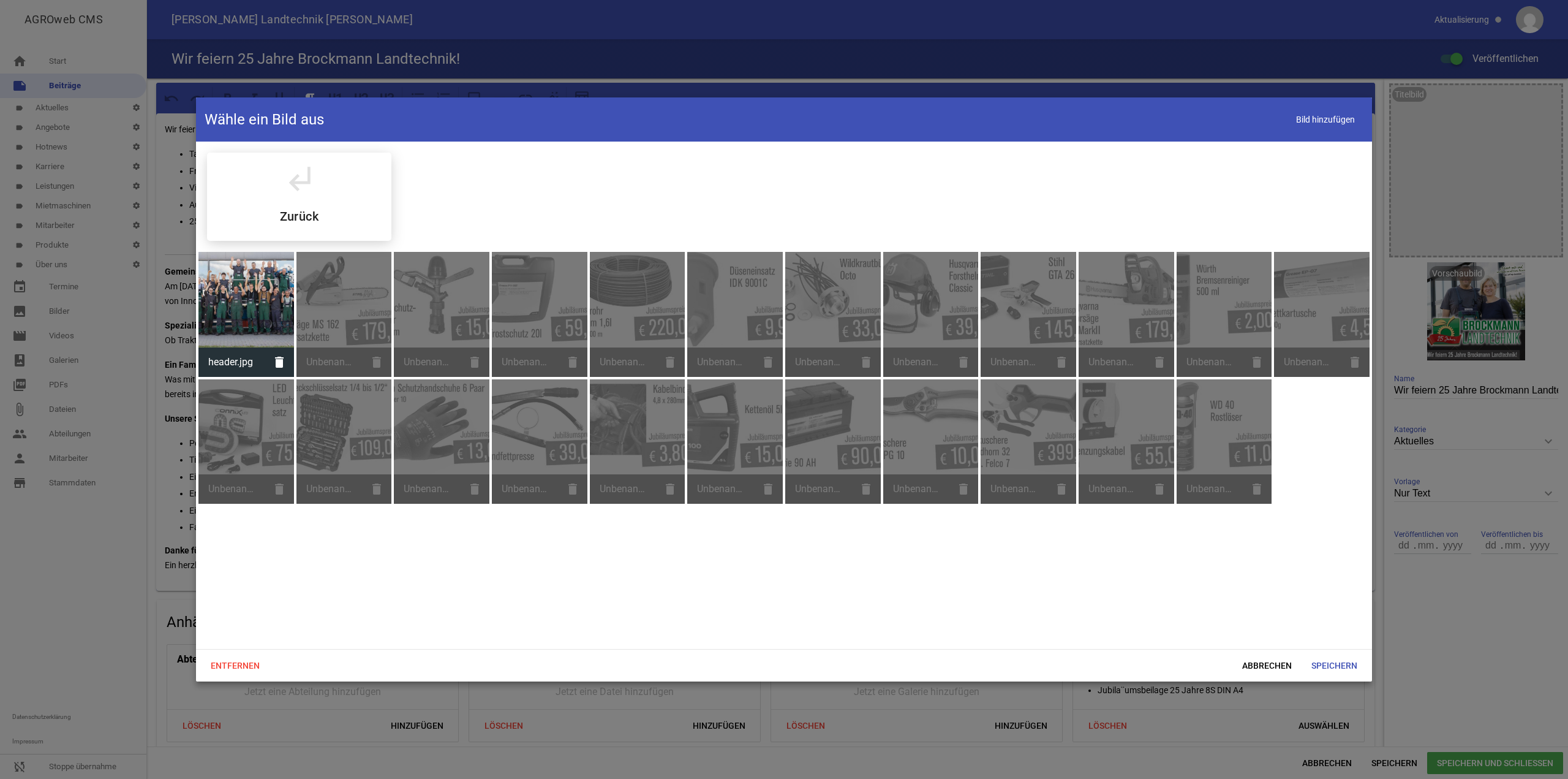
click at [240, 289] on div at bounding box center [246, 300] width 96 height 96
click at [1326, 663] on span "Speichern" at bounding box center [1334, 665] width 66 height 22
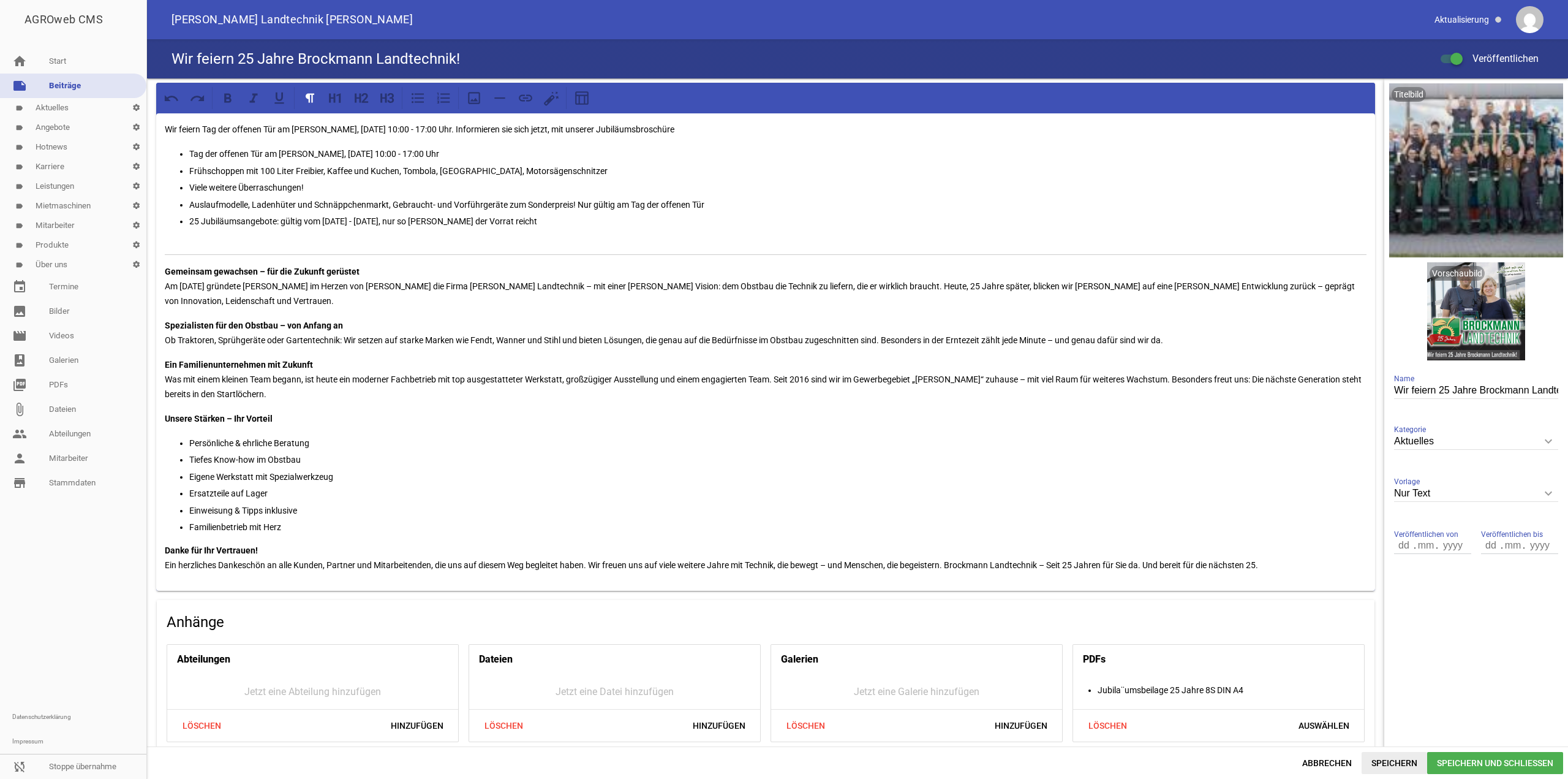
click at [1398, 759] on span "Speichern" at bounding box center [1394, 763] width 66 height 22
